Goal: Transaction & Acquisition: Purchase product/service

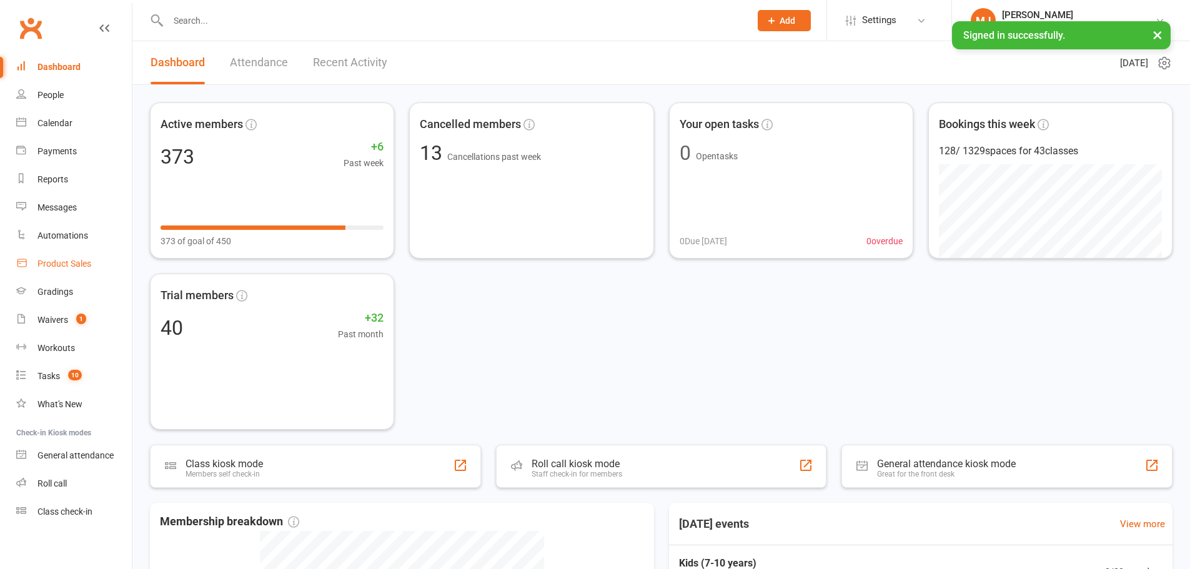
click at [87, 257] on link "Product Sales" at bounding box center [74, 264] width 116 height 28
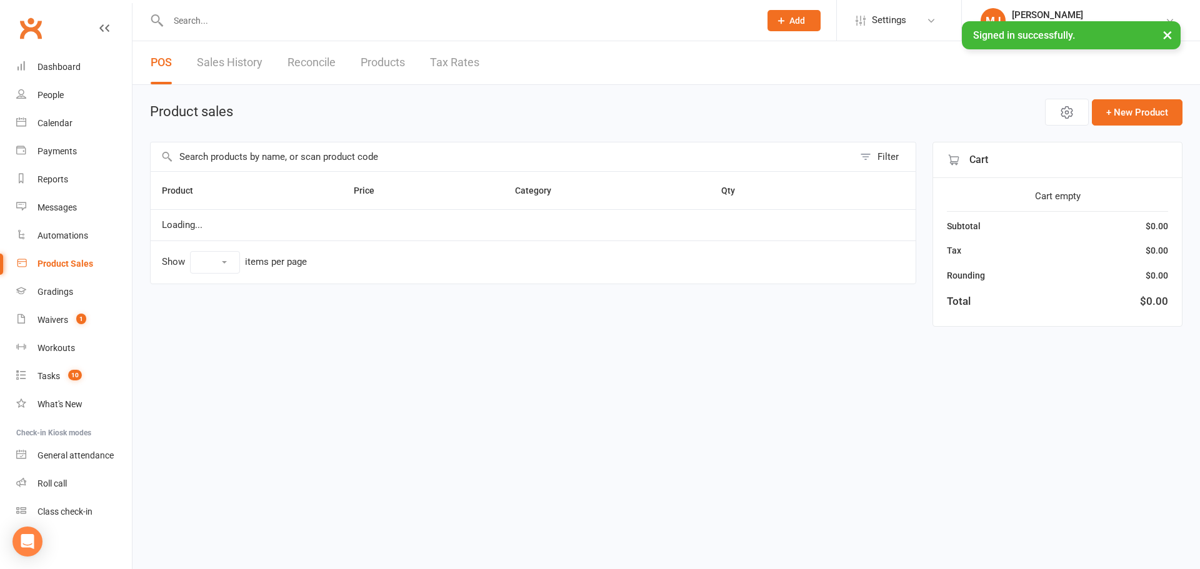
select select "10"
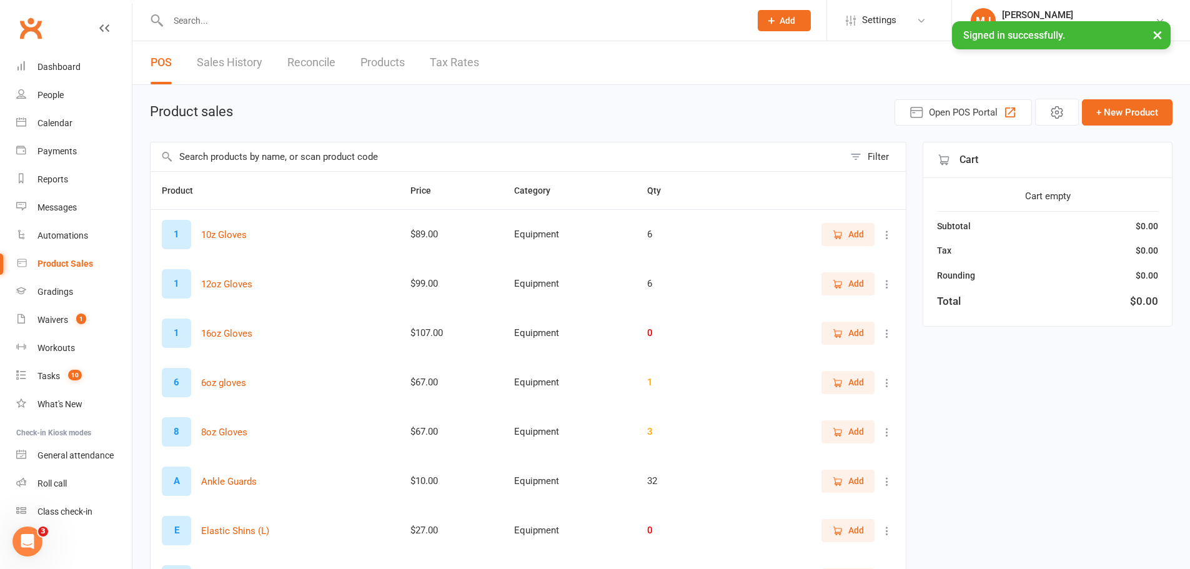
click at [282, 154] on input "text" at bounding box center [497, 156] width 693 height 29
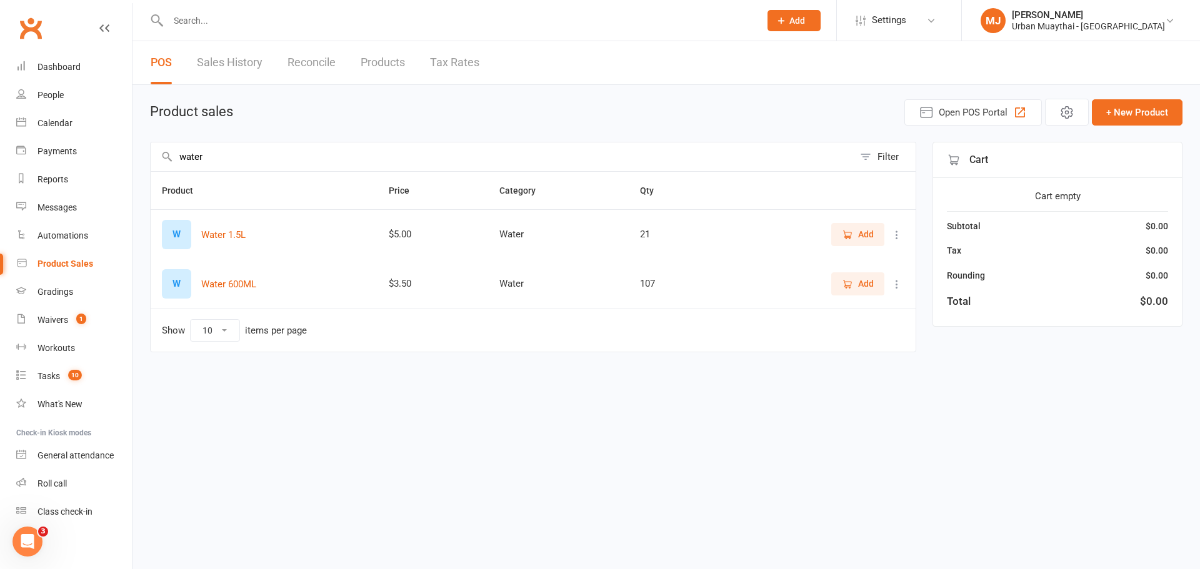
type input "water"
click at [872, 241] on span "Add" at bounding box center [866, 234] width 16 height 14
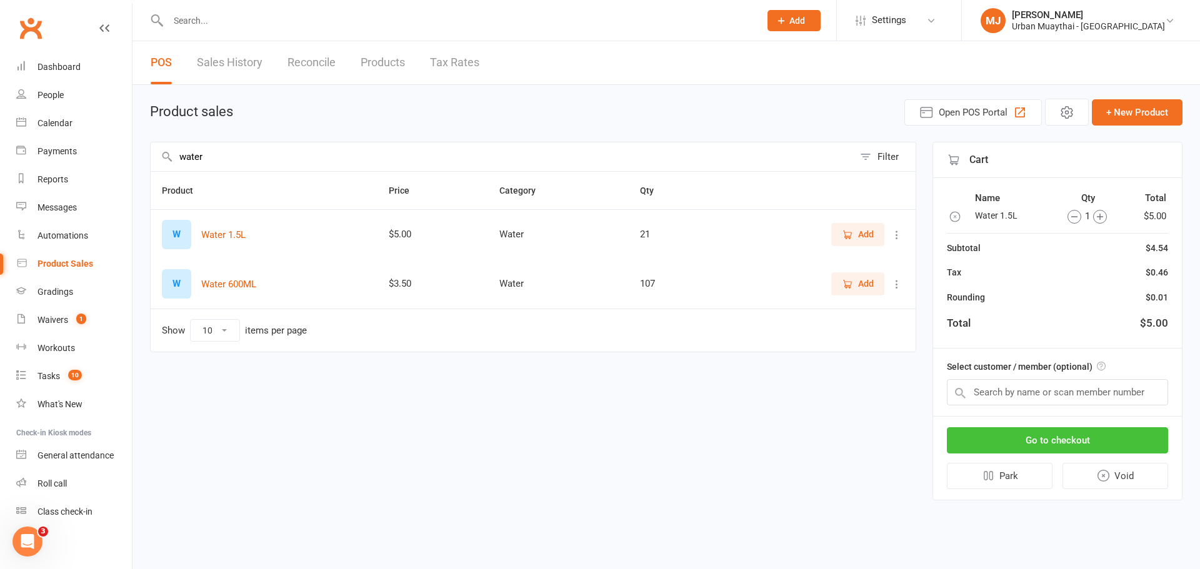
click at [1070, 435] on button "Go to checkout" at bounding box center [1057, 440] width 221 height 26
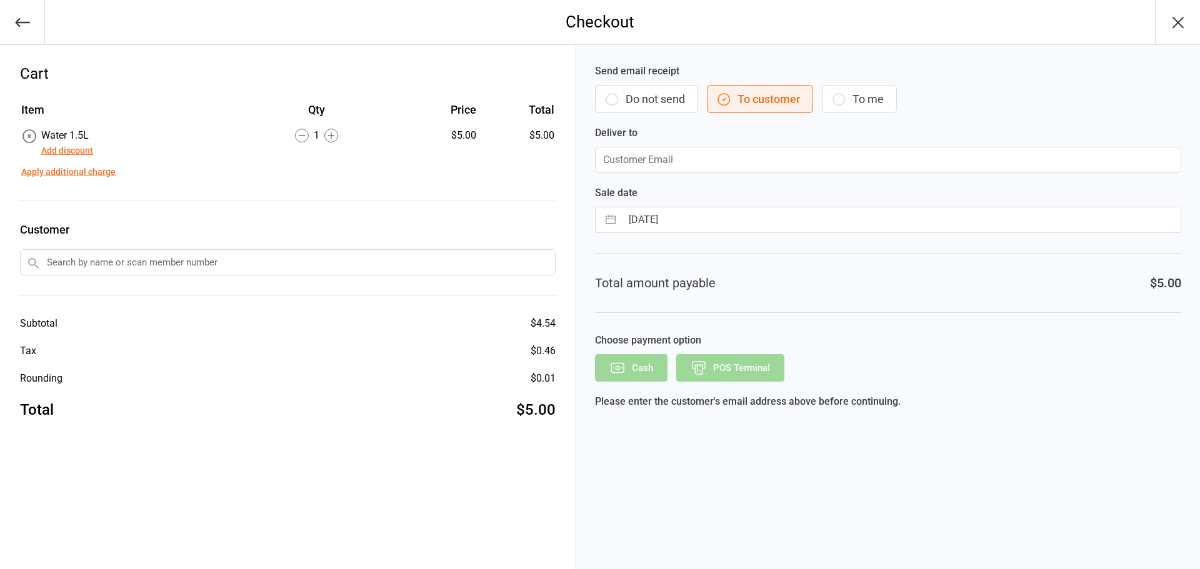
click at [631, 102] on button "Do not send" at bounding box center [646, 99] width 103 height 28
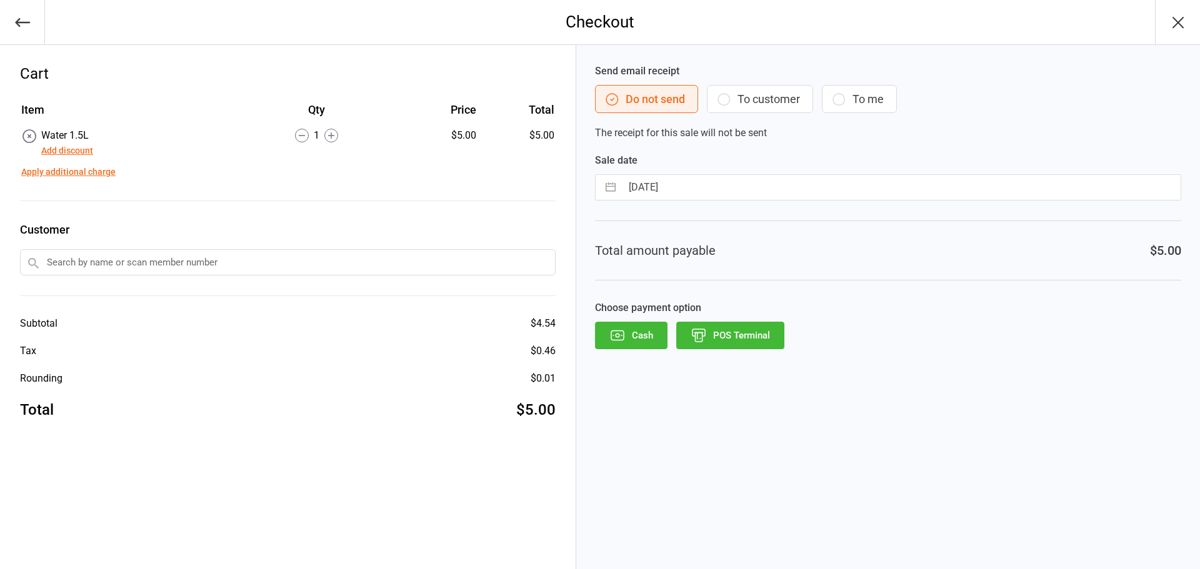
click at [753, 328] on button "POS Terminal" at bounding box center [730, 335] width 108 height 27
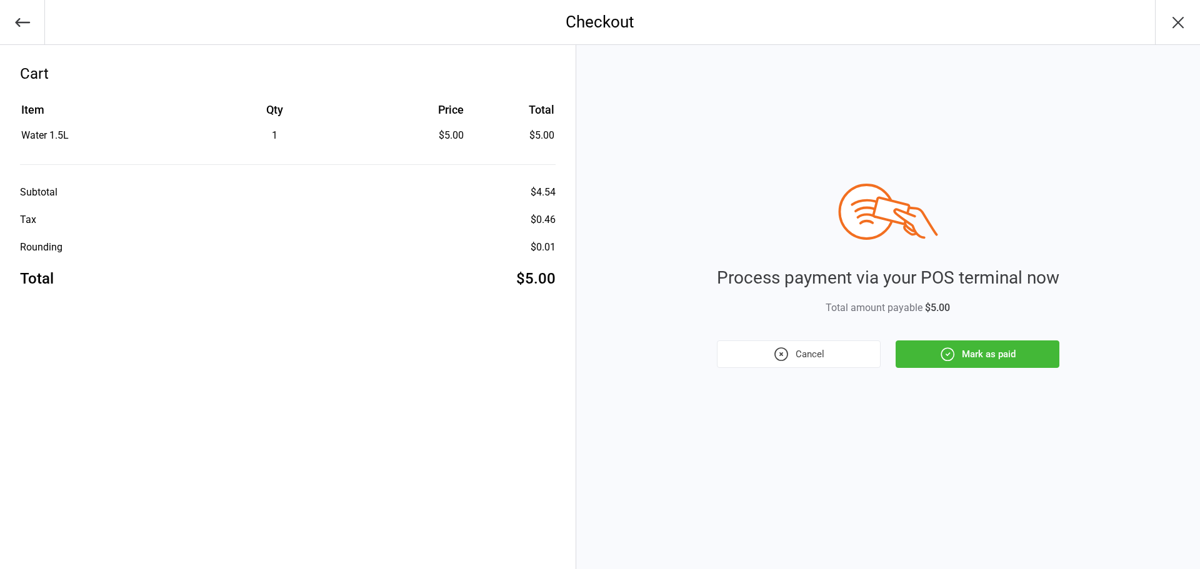
click at [1032, 359] on button "Mark as paid" at bounding box center [977, 353] width 164 height 27
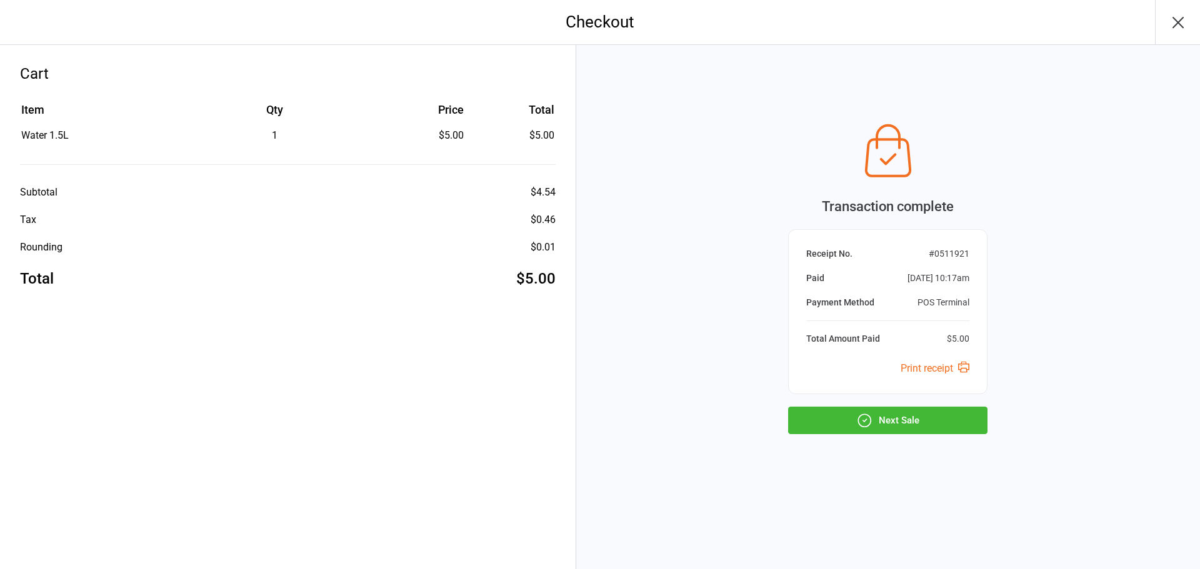
click at [966, 427] on button "Next Sale" at bounding box center [887, 420] width 199 height 27
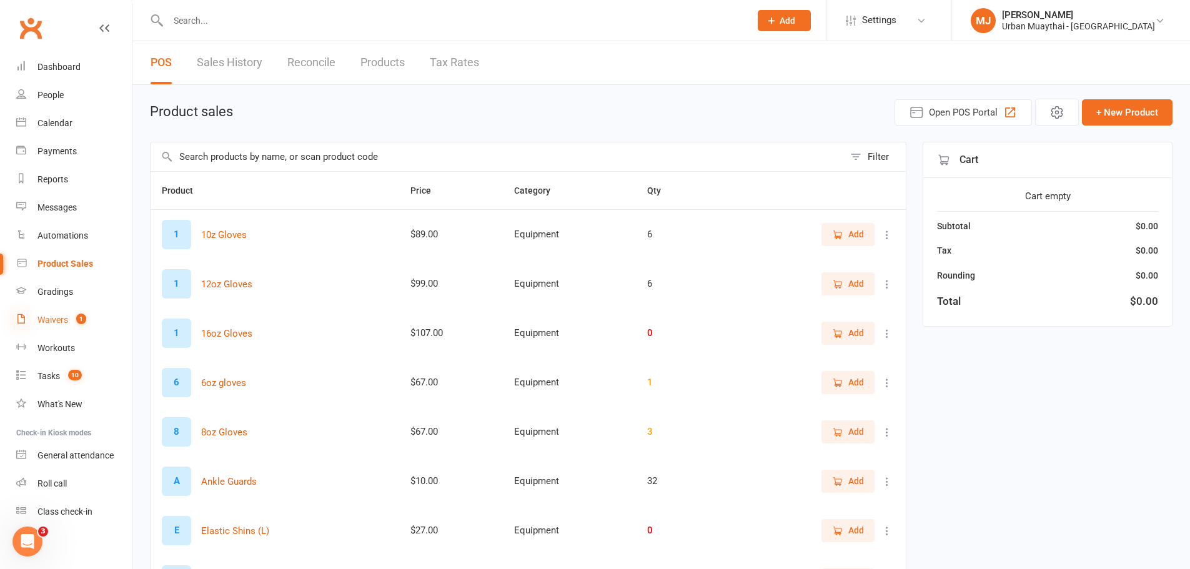
click at [22, 322] on icon at bounding box center [21, 319] width 10 height 10
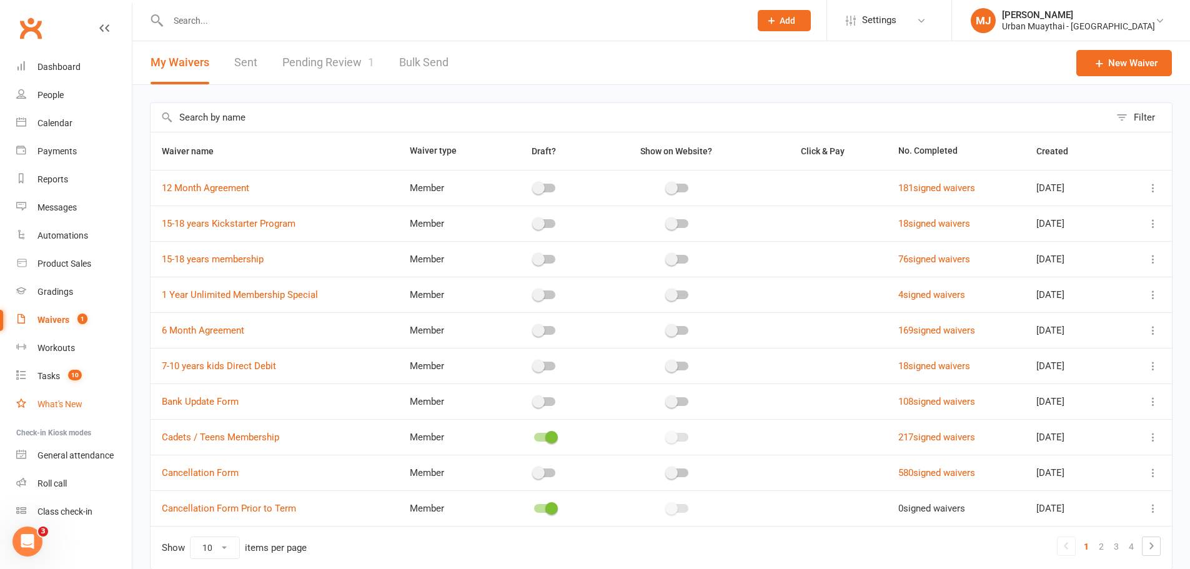
drag, startPoint x: 87, startPoint y: 397, endPoint x: 154, endPoint y: 415, distance: 69.4
drag, startPoint x: 154, startPoint y: 415, endPoint x: 303, endPoint y: 93, distance: 355.0
click at [303, 93] on div "Filter Waiver name Waiver type Draft? Show on Website? Click & Pay No. Complete…" at bounding box center [661, 345] width 1058 height 520
drag, startPoint x: 648, startPoint y: 151, endPoint x: 755, endPoint y: 46, distance: 149.8
drag, startPoint x: 755, startPoint y: 46, endPoint x: 234, endPoint y: 193, distance: 541.5
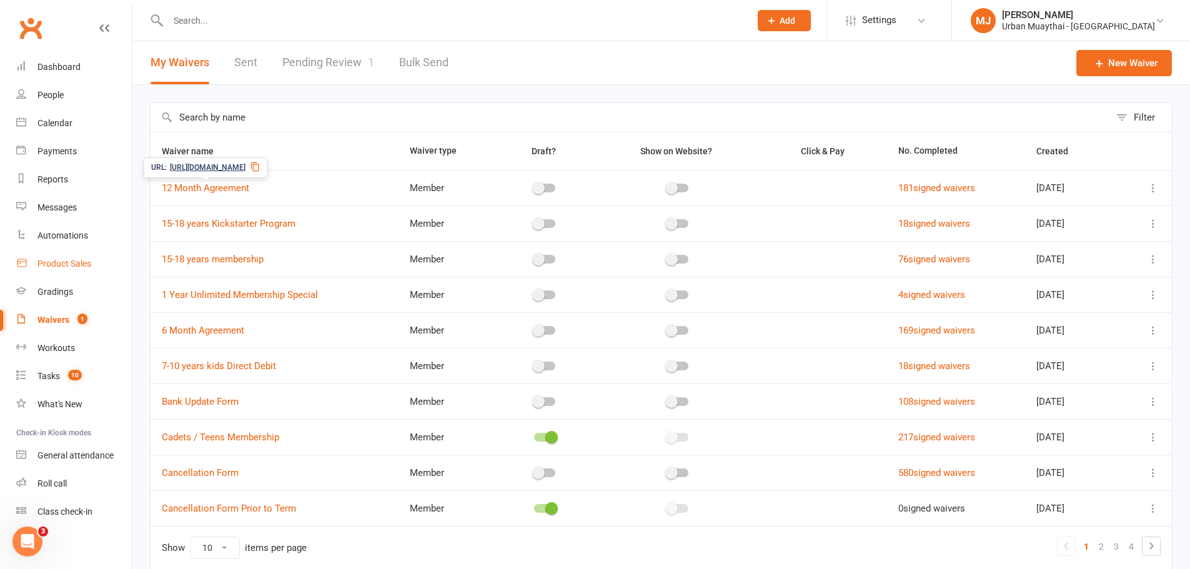
drag, startPoint x: 234, startPoint y: 193, endPoint x: 61, endPoint y: 273, distance: 190.6
click at [66, 264] on div "Product Sales" at bounding box center [64, 264] width 54 height 10
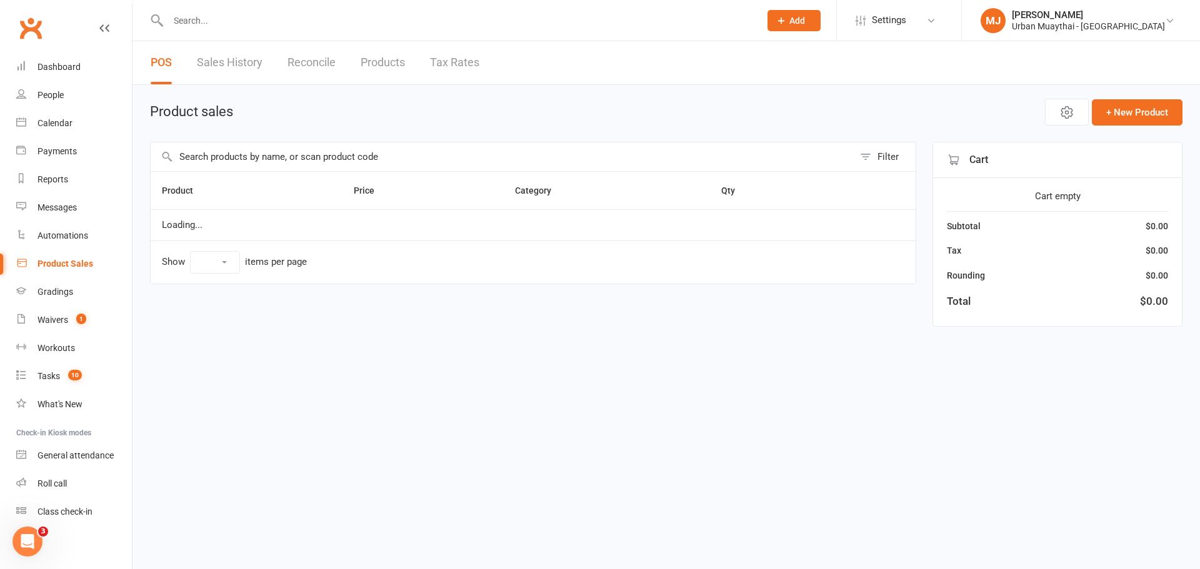
select select "10"
